Goal: Register for event/course

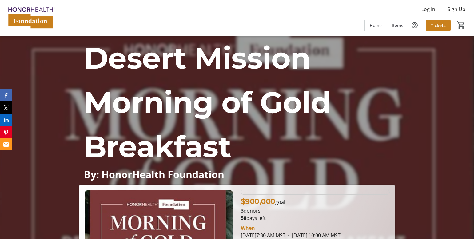
scroll to position [62, 0]
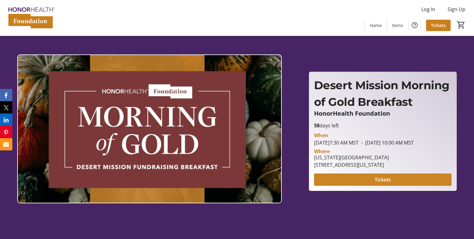
click at [377, 181] on span "Tickets" at bounding box center [383, 179] width 16 height 7
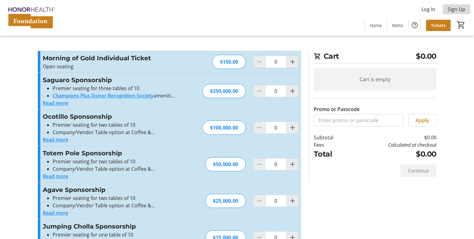
click at [454, 10] on span "Sign Up" at bounding box center [457, 9] width 18 height 7
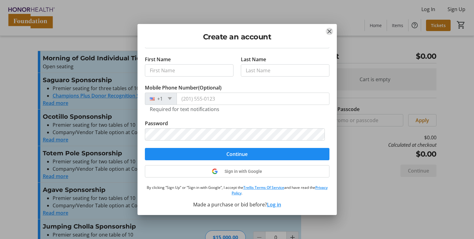
scroll to position [35, 0]
click at [333, 30] on mat-icon "Close" at bounding box center [329, 31] width 7 height 7
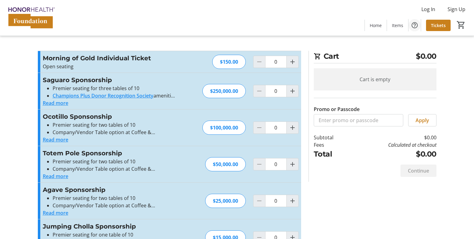
click at [416, 25] on mat-icon "Help" at bounding box center [414, 25] width 7 height 7
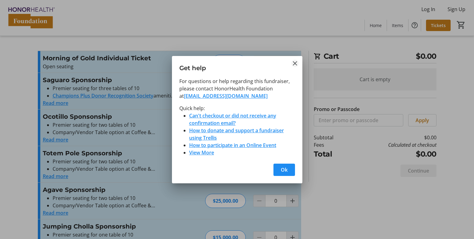
click at [296, 64] on mat-icon "Close" at bounding box center [295, 63] width 7 height 7
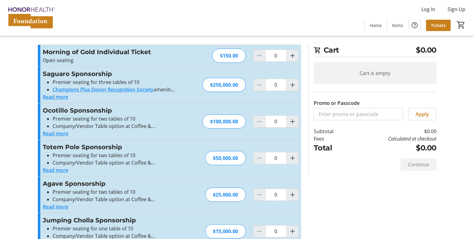
scroll to position [0, 0]
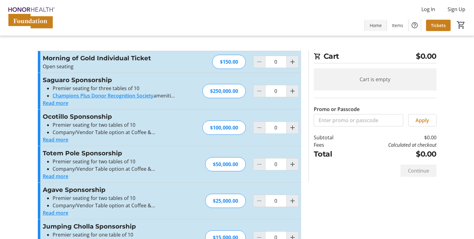
click at [374, 26] on span "Home" at bounding box center [376, 25] width 12 height 6
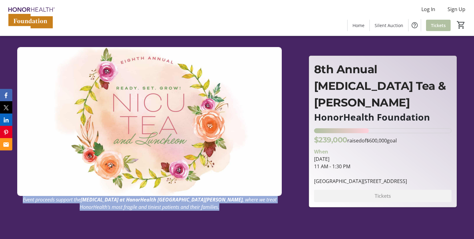
drag, startPoint x: 170, startPoint y: 205, endPoint x: 14, endPoint y: 198, distance: 156.0
click at [14, 198] on div "Event proceeds support the NICU at HonorHealth Scottsdale Shea Medical Center ,…" at bounding box center [150, 129] width 272 height 186
